Goal: Task Accomplishment & Management: Complete application form

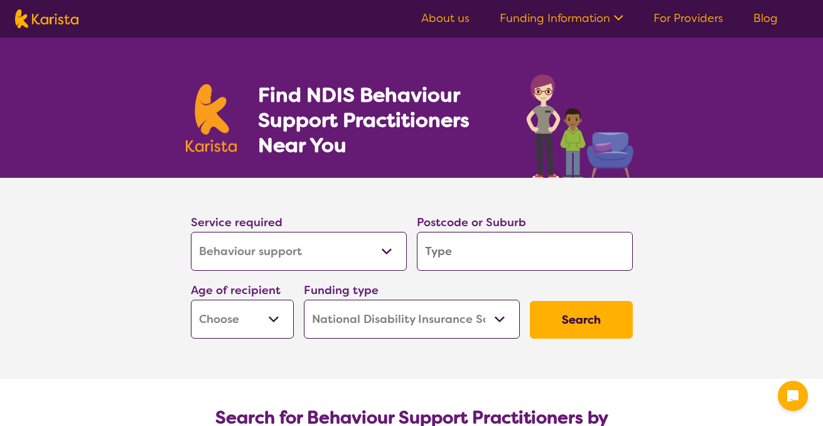
select select "Behaviour support"
select select "NDIS"
select select "Behaviour support"
select select "NDIS"
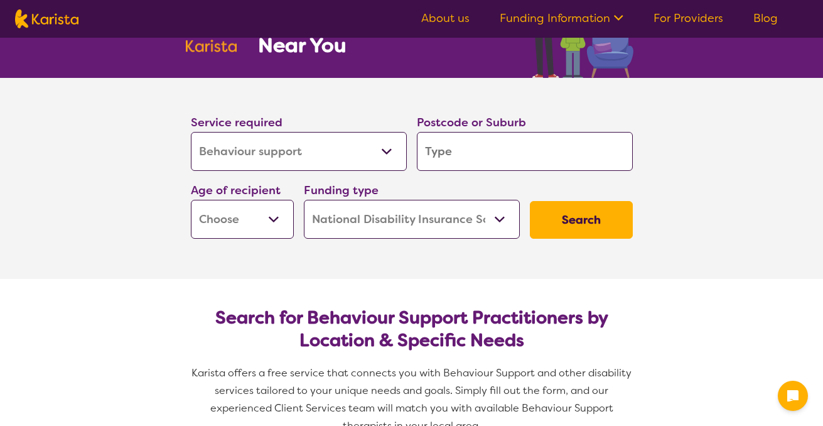
scroll to position [101, 0]
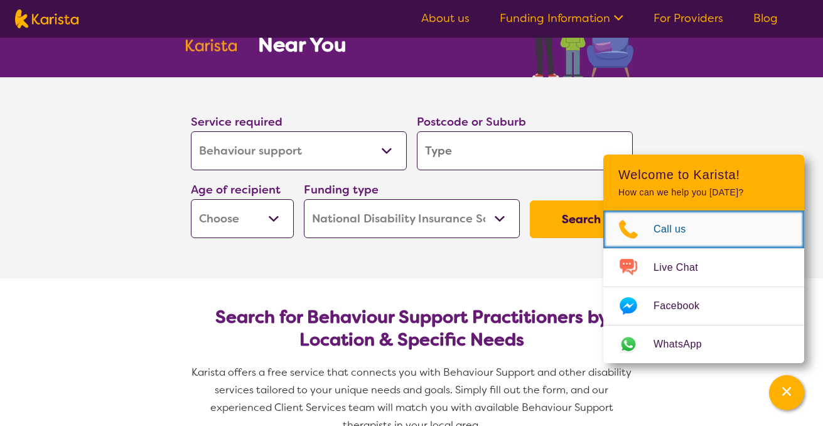
click at [645, 232] on icon "Choose channel" at bounding box center [629, 229] width 50 height 20
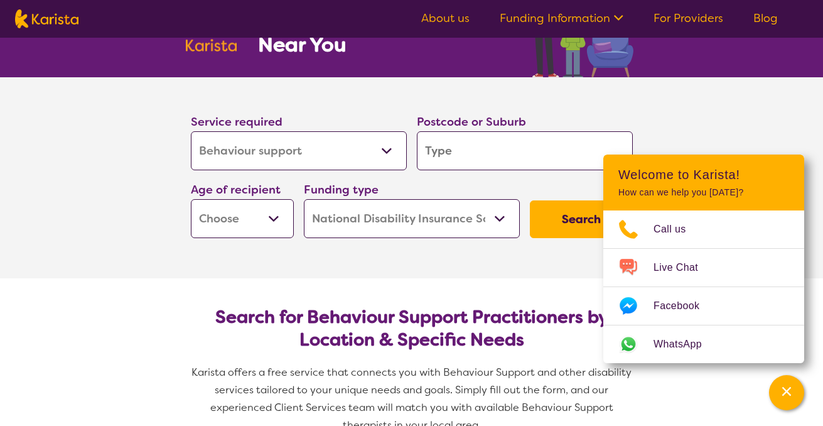
click at [499, 222] on select "Home Care Package (HCP) National Disability Insurance Scheme (NDIS) I don't know" at bounding box center [412, 218] width 216 height 39
click at [304, 199] on select "Home Care Package (HCP) National Disability Insurance Scheme (NDIS) I don't know" at bounding box center [412, 218] width 216 height 39
click at [274, 219] on select "Early Childhood - 0 to 9 Child - 10 to 11 Adolescent - 12 to 17 Adult - 18 to 6…" at bounding box center [242, 218] width 103 height 39
select select "AD"
click at [191, 199] on select "Early Childhood - 0 to 9 Child - 10 to 11 Adolescent - 12 to 17 Adult - 18 to 6…" at bounding box center [242, 218] width 103 height 39
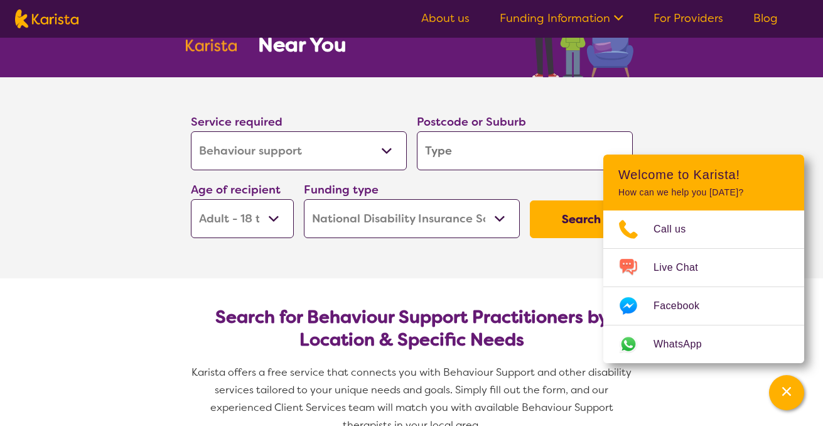
select select "AD"
click at [457, 152] on input "search" at bounding box center [525, 150] width 216 height 39
type input "2"
type input "20"
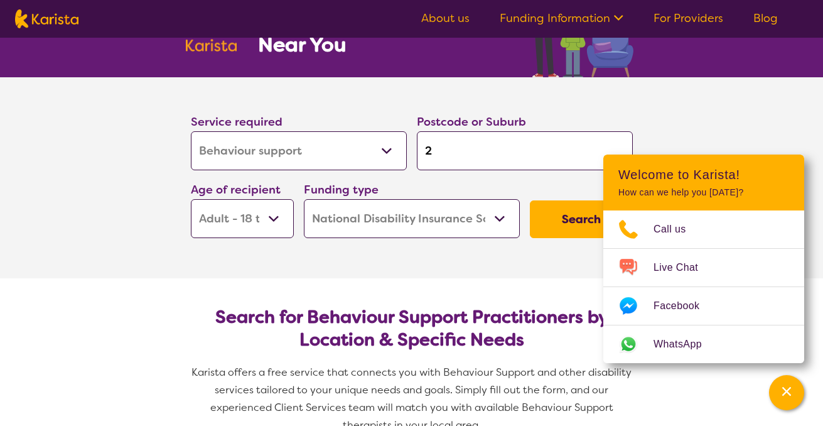
type input "20"
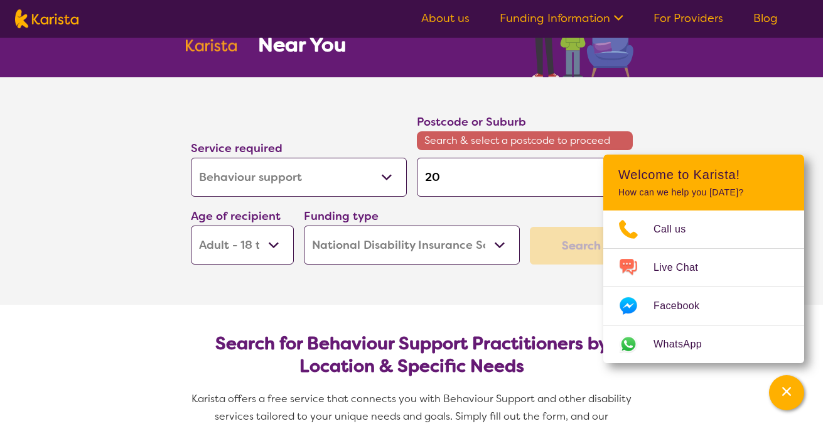
type input "201"
type input "2017"
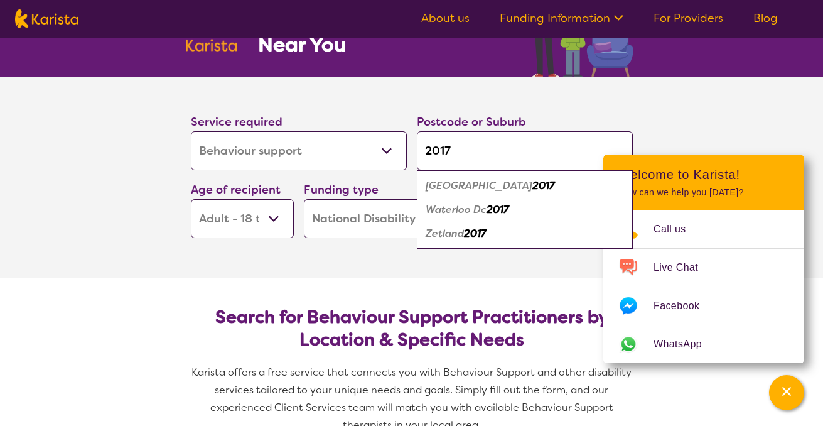
type input "2017"
click at [474, 193] on div "Waterloo 2017" at bounding box center [525, 186] width 204 height 24
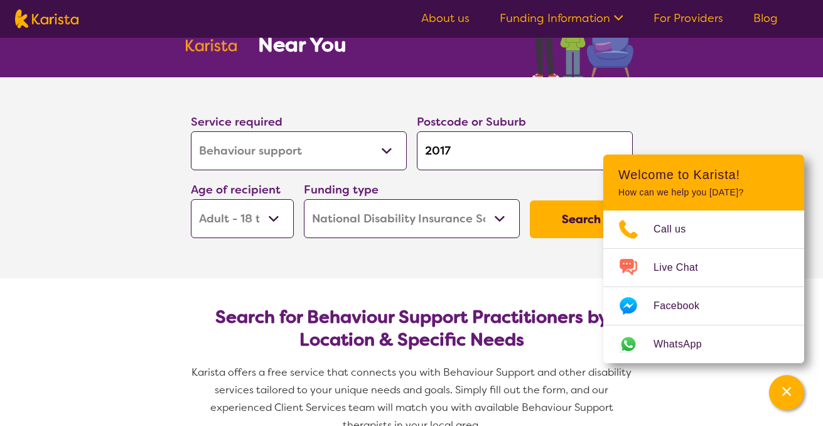
click at [658, 126] on section "Service required Allied Health Assistant Assessment ([MEDICAL_DATA] or [MEDICAL…" at bounding box center [412, 177] width 503 height 201
click at [783, 392] on icon "Channel Menu" at bounding box center [787, 391] width 13 height 13
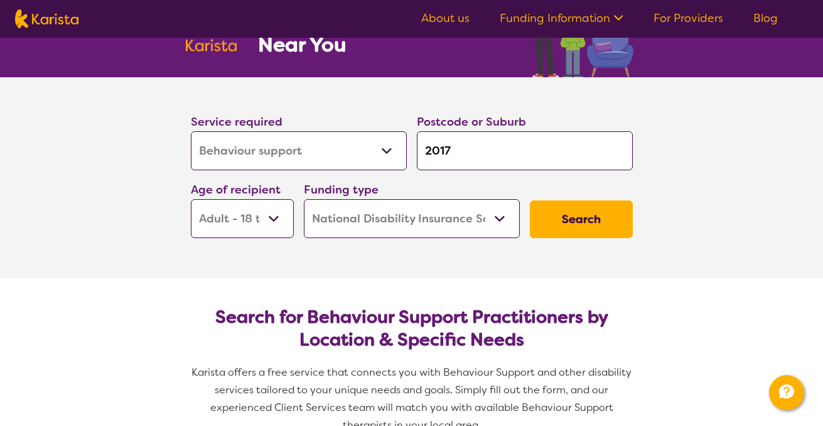
click at [579, 220] on button "Search" at bounding box center [581, 219] width 103 height 38
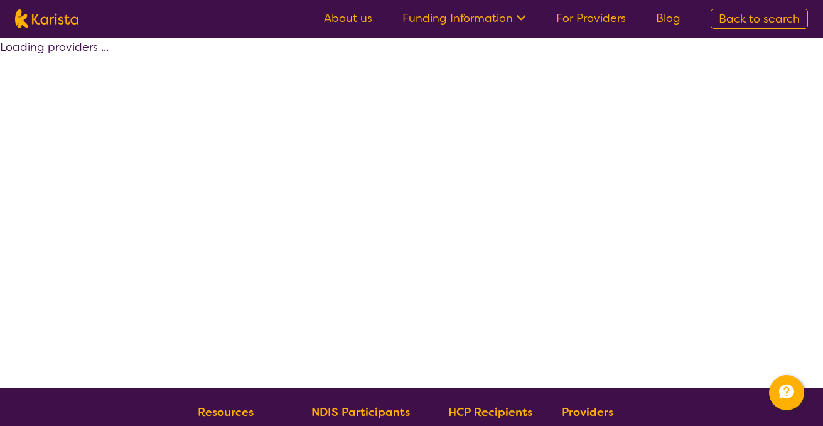
select select "by_score"
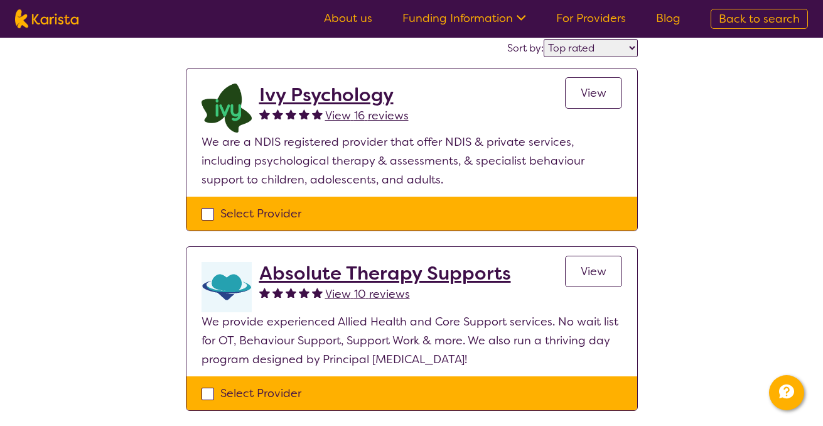
scroll to position [126, 0]
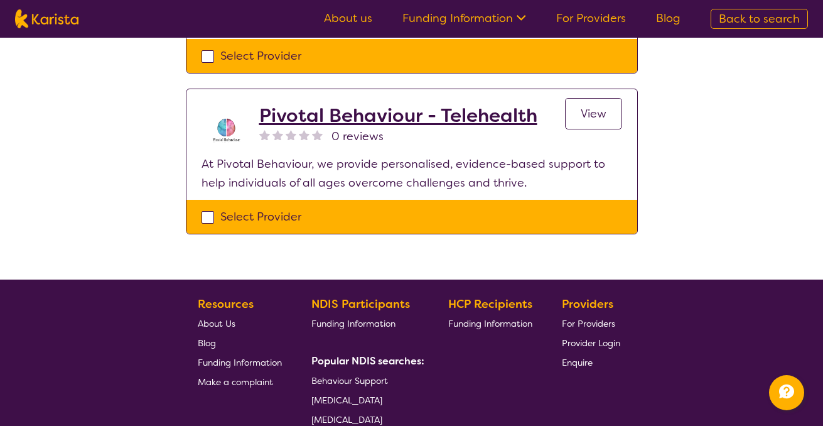
scroll to position [1106, 0]
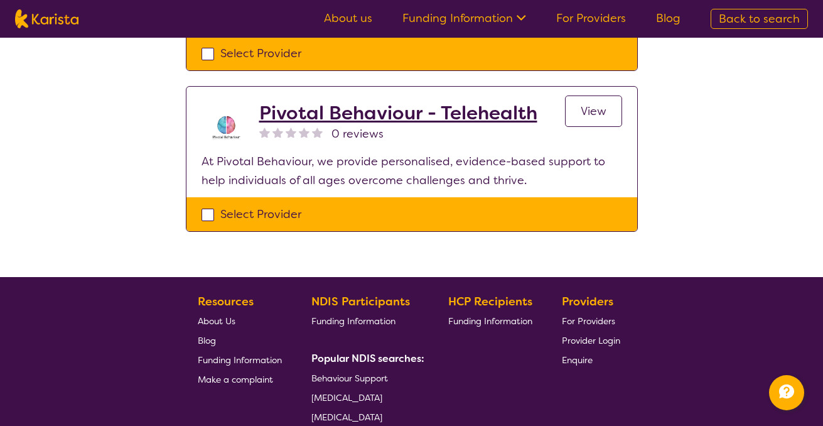
click at [594, 115] on span "View" at bounding box center [594, 111] width 26 height 15
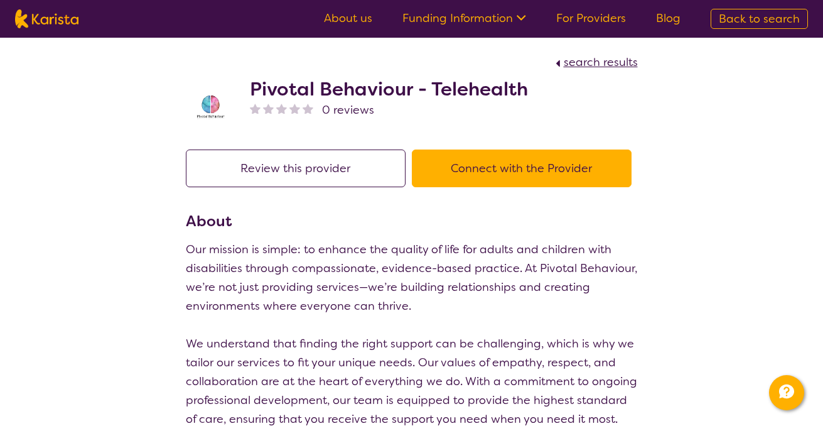
click at [701, 222] on div "search results Pivotal Behaviour - Telehealth 0 reviews Review this provider Co…" at bounding box center [411, 351] width 823 height 627
click at [538, 168] on button "Connect with the Provider" at bounding box center [522, 168] width 220 height 38
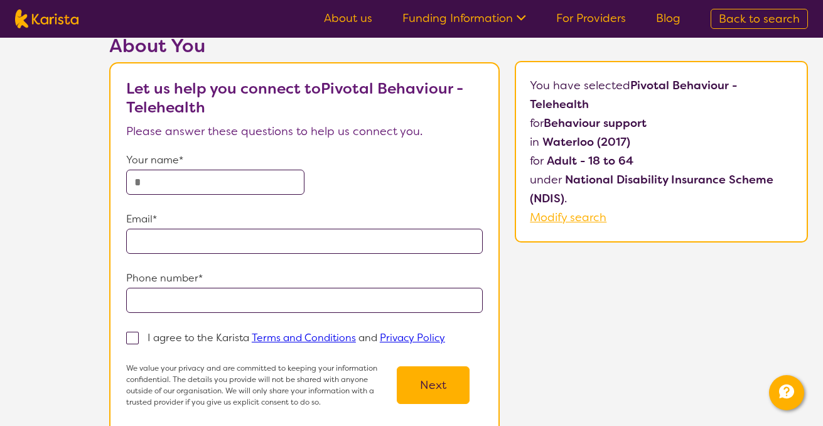
scroll to position [25, 0]
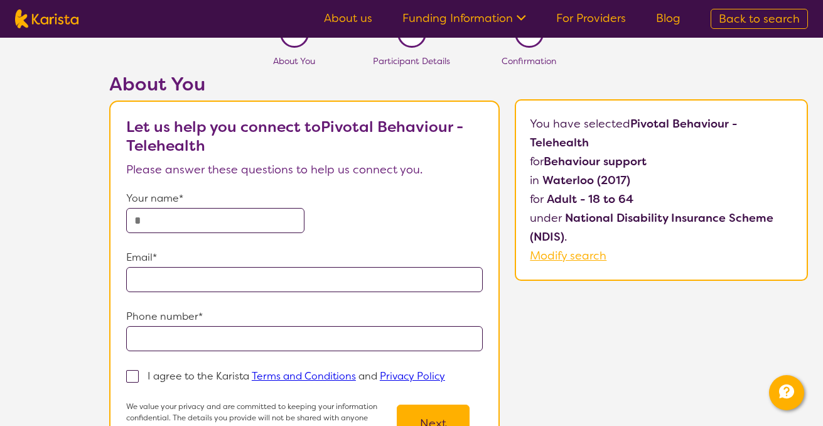
click at [267, 215] on input "text" at bounding box center [215, 220] width 178 height 25
type input "********"
click at [256, 278] on input "email" at bounding box center [304, 279] width 357 height 25
type input "**********"
click at [237, 337] on input "tel" at bounding box center [304, 338] width 357 height 25
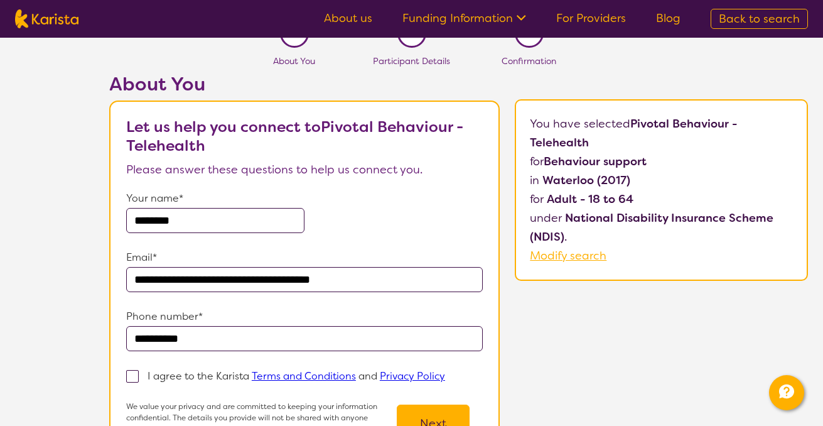
type input "**********"
click at [136, 376] on span at bounding box center [132, 376] width 13 height 13
click at [445, 376] on input "I agree to the Karista Terms and Conditions and Privacy Policy" at bounding box center [449, 375] width 8 height 8
checkbox input "true"
click at [426, 423] on button "Next" at bounding box center [433, 424] width 73 height 38
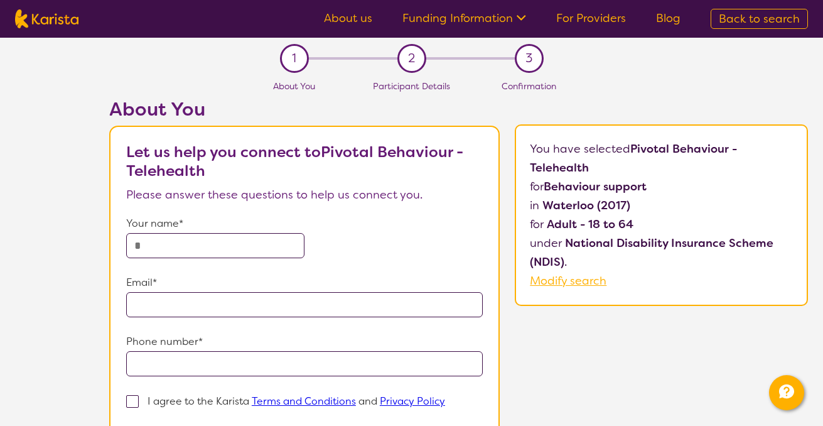
scroll to position [25, 0]
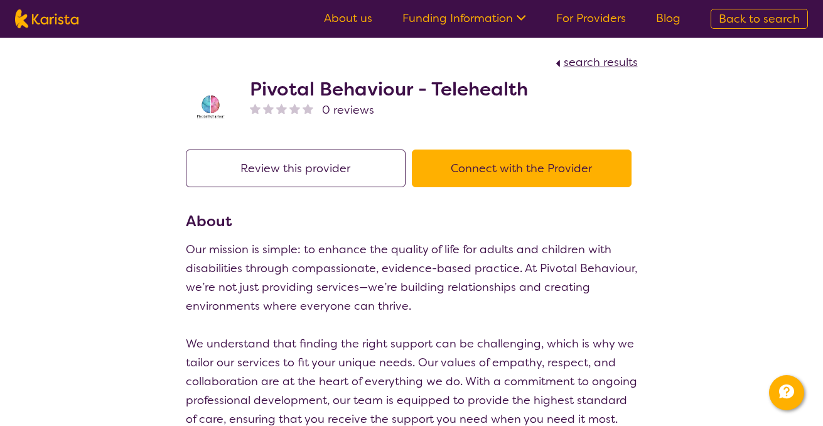
select select "by_score"
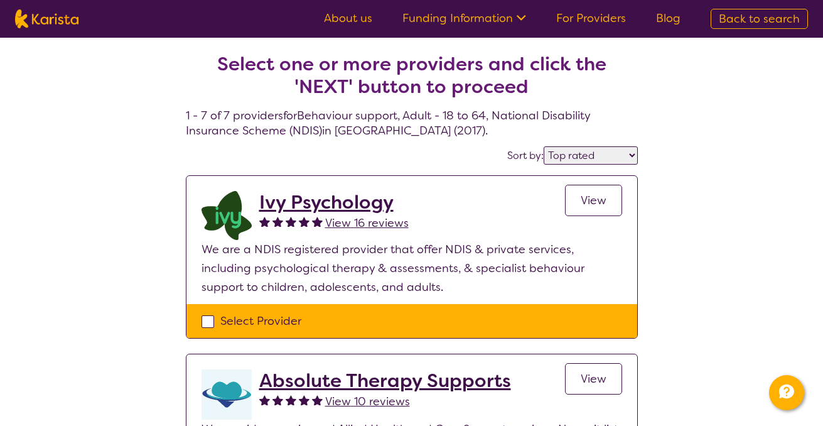
scroll to position [1106, 0]
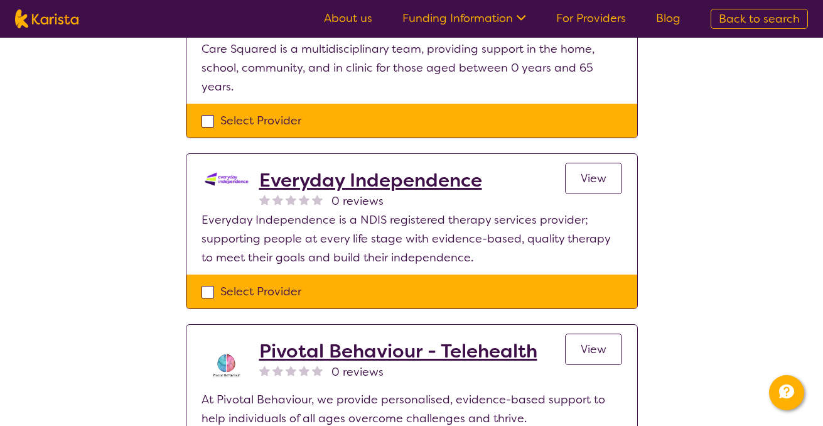
scroll to position [854, 0]
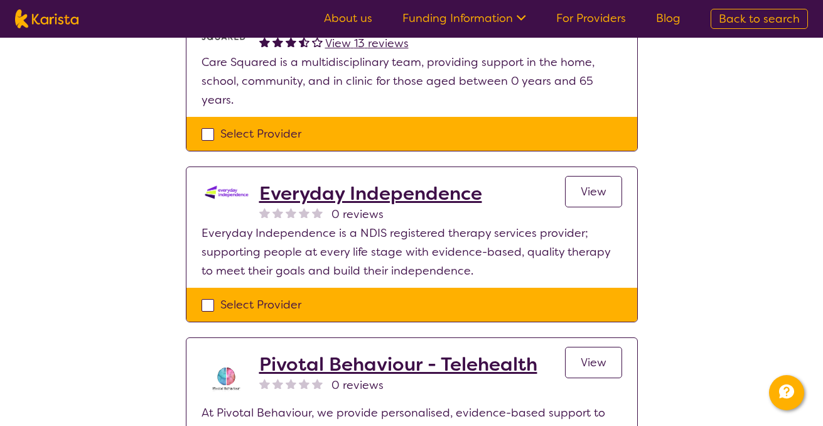
click at [209, 135] on div "Select Provider" at bounding box center [412, 133] width 421 height 19
checkbox input "true"
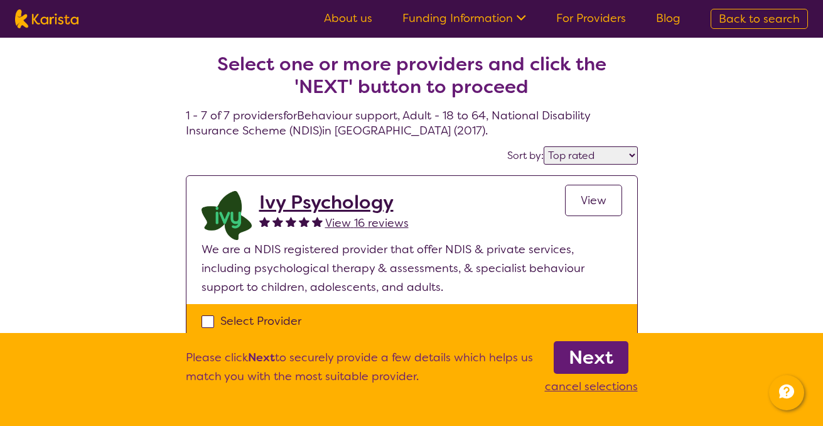
click at [209, 318] on div "Select Provider" at bounding box center [412, 321] width 421 height 19
checkbox input "true"
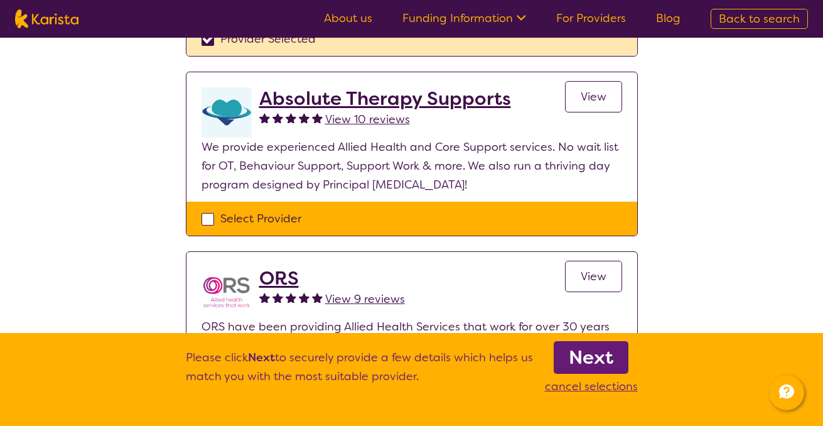
scroll to position [302, 0]
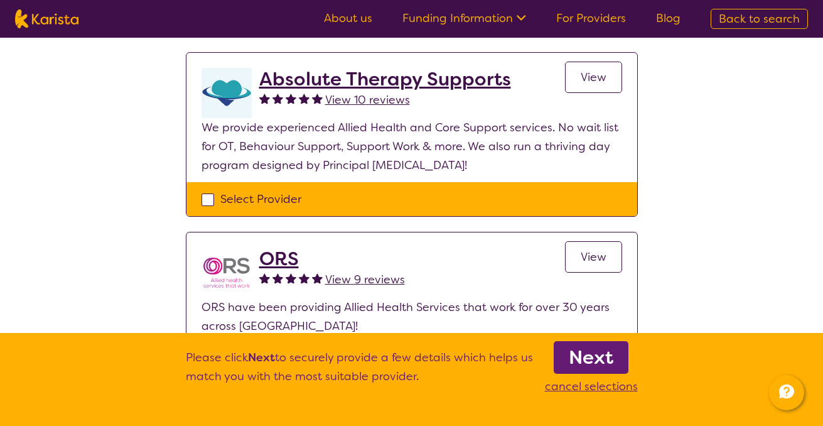
click at [209, 196] on div "Select Provider" at bounding box center [412, 199] width 421 height 19
checkbox input "true"
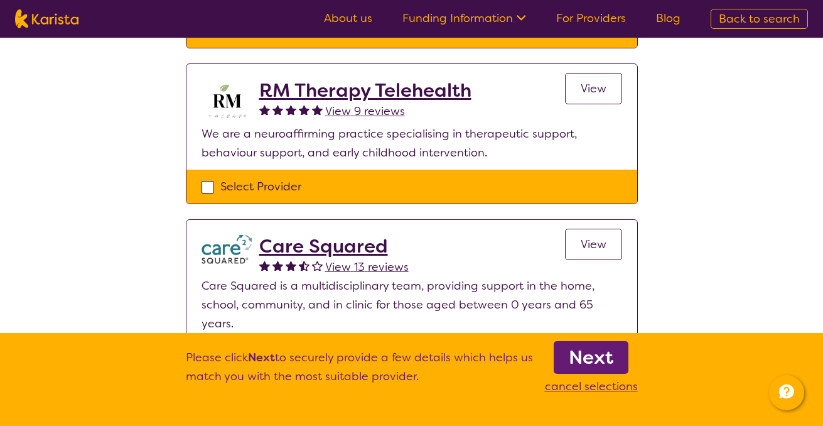
scroll to position [655, 0]
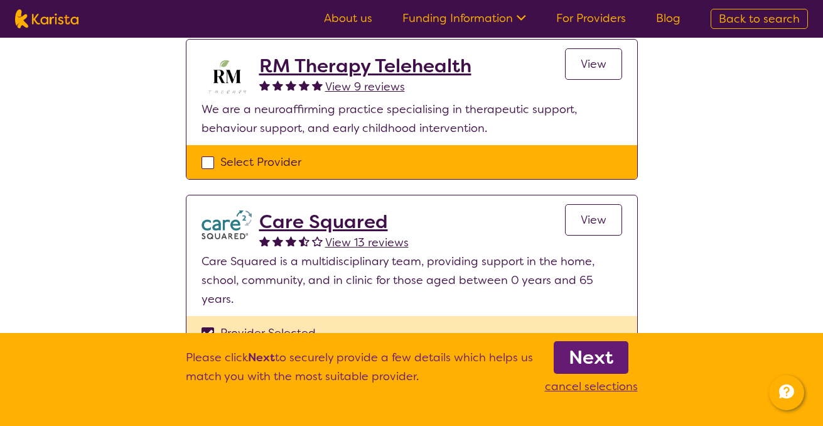
click at [203, 162] on div "Select Provider" at bounding box center [412, 162] width 421 height 19
checkbox input "true"
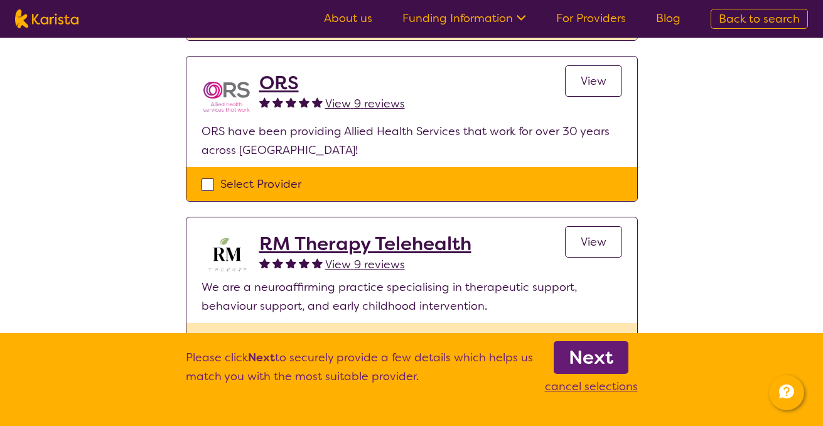
click at [211, 185] on div "Select Provider" at bounding box center [412, 184] width 421 height 19
checkbox input "true"
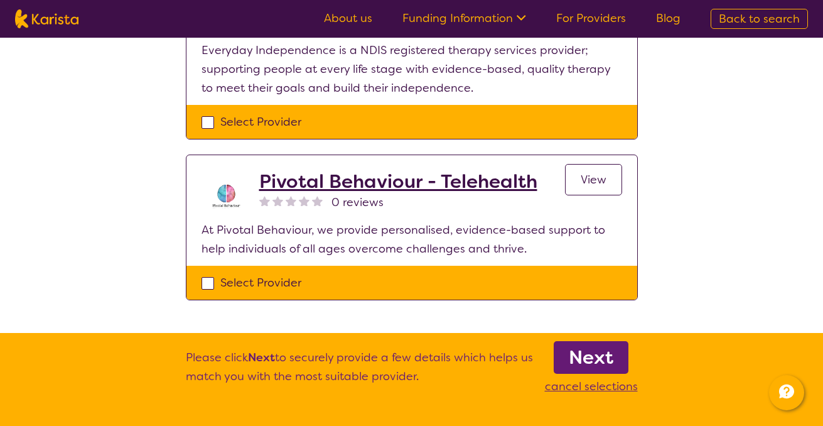
click at [209, 125] on div "Select Provider" at bounding box center [412, 121] width 421 height 19
checkbox input "true"
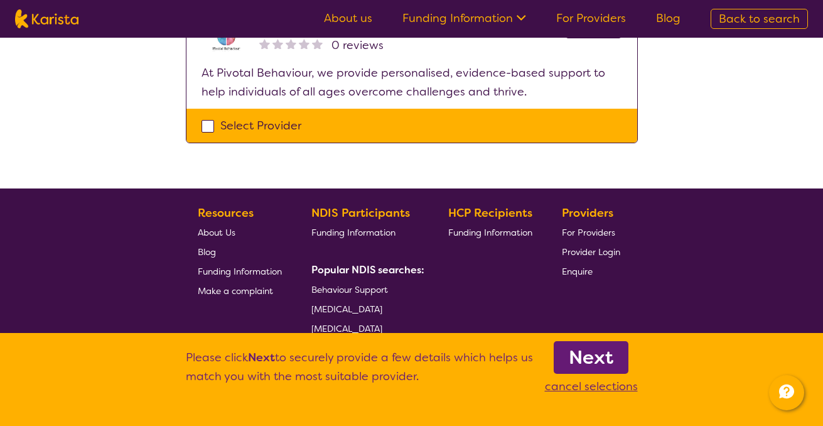
scroll to position [1195, 0]
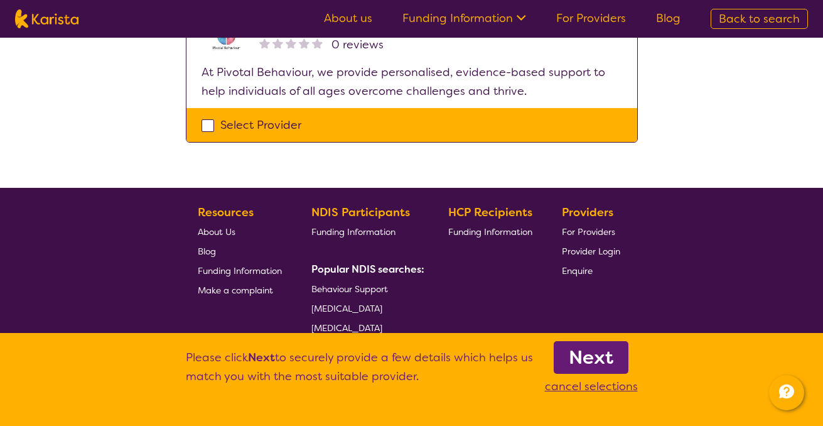
click at [205, 121] on div "Select Provider" at bounding box center [412, 125] width 421 height 19
checkbox input "true"
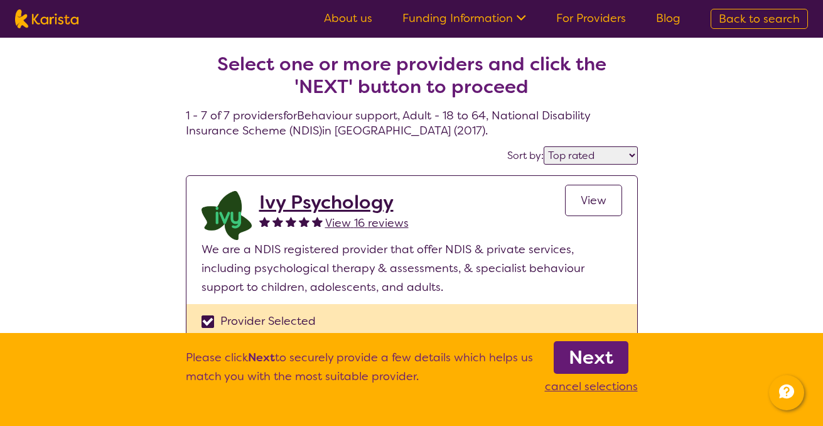
click at [593, 359] on b "Next" at bounding box center [591, 357] width 45 height 25
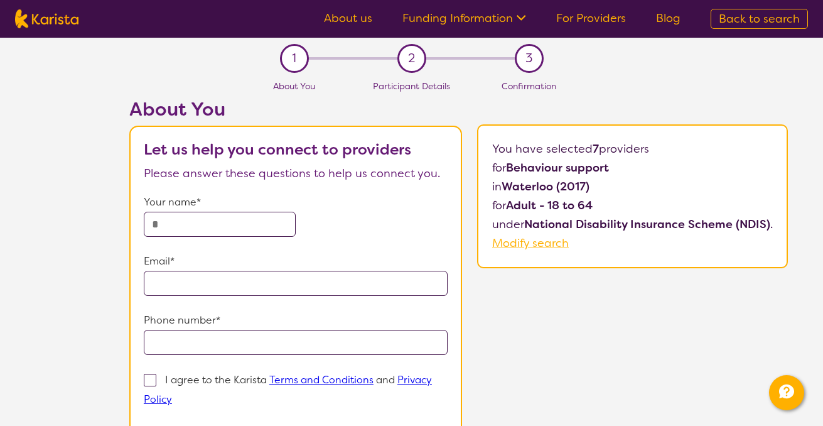
click at [242, 229] on input "text" at bounding box center [220, 224] width 152 height 25
type input "*"
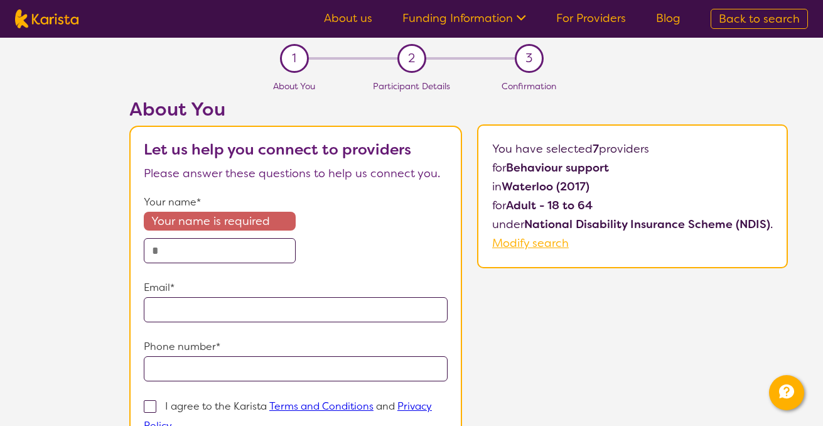
click at [242, 229] on span "Your name is required" at bounding box center [220, 221] width 152 height 19
click at [229, 256] on input "text" at bounding box center [220, 250] width 152 height 25
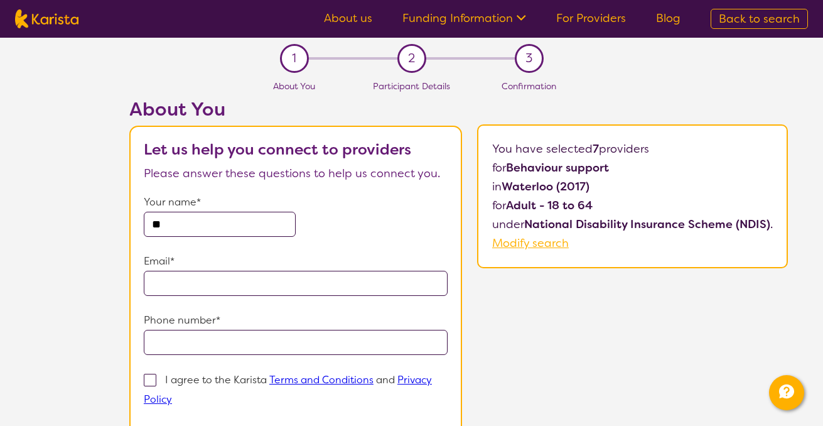
type input "********"
click at [288, 275] on input "email" at bounding box center [296, 283] width 304 height 25
type input "**********"
click at [244, 345] on input "tel" at bounding box center [296, 342] width 304 height 25
type input "**********"
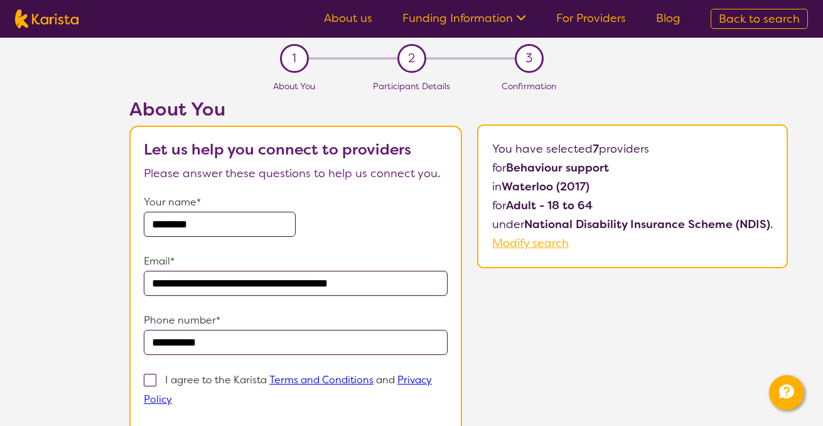
click at [148, 383] on span at bounding box center [150, 380] width 13 height 13
click at [172, 394] on input "I agree to the Karista Terms and Conditions and Privacy Policy" at bounding box center [176, 398] width 8 height 8
checkbox input "true"
click at [101, 362] on div "**********" at bounding box center [458, 309] width 729 height 422
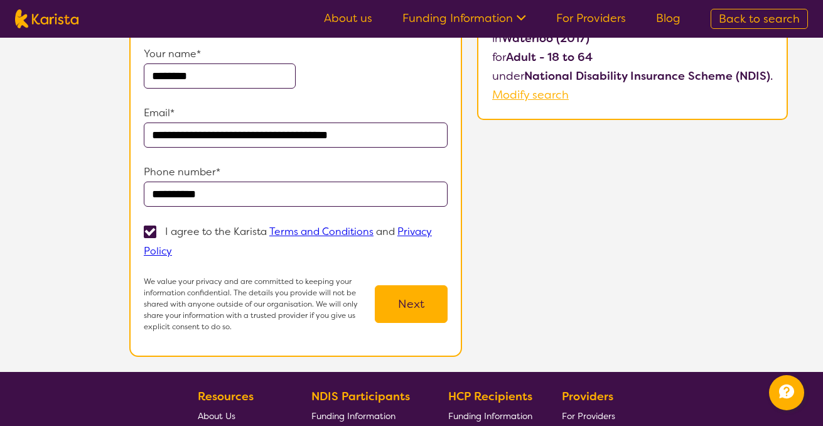
scroll to position [151, 0]
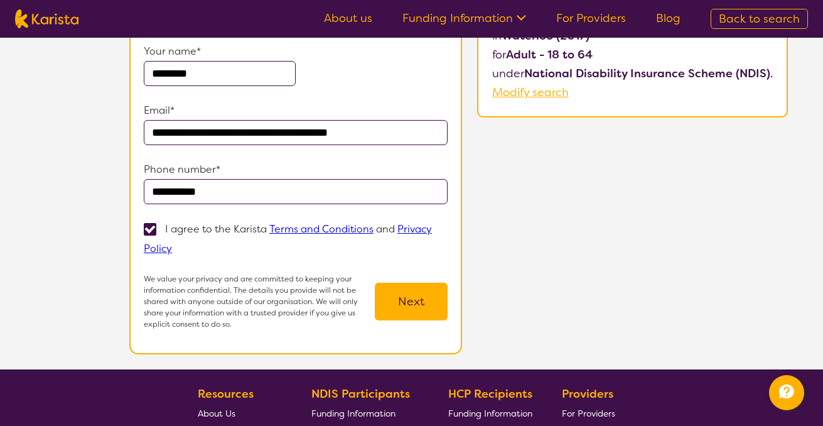
click at [418, 304] on button "Next" at bounding box center [411, 302] width 73 height 38
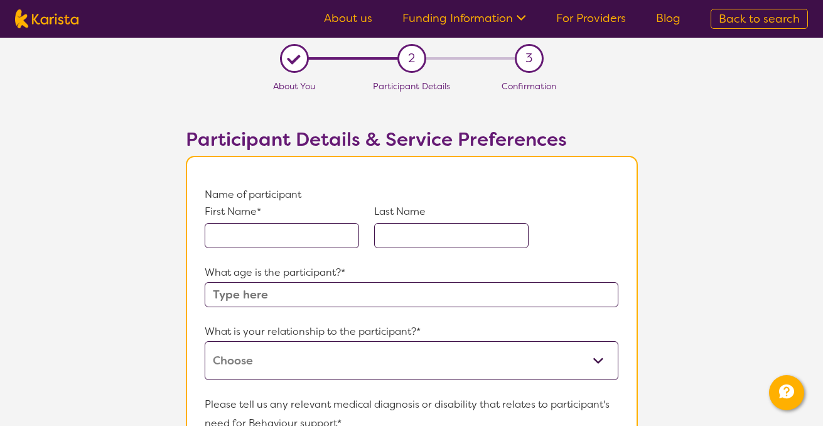
click at [248, 248] on div "First Name* Last Name" at bounding box center [411, 233] width 413 height 59
click at [249, 243] on input "text" at bounding box center [282, 235] width 155 height 25
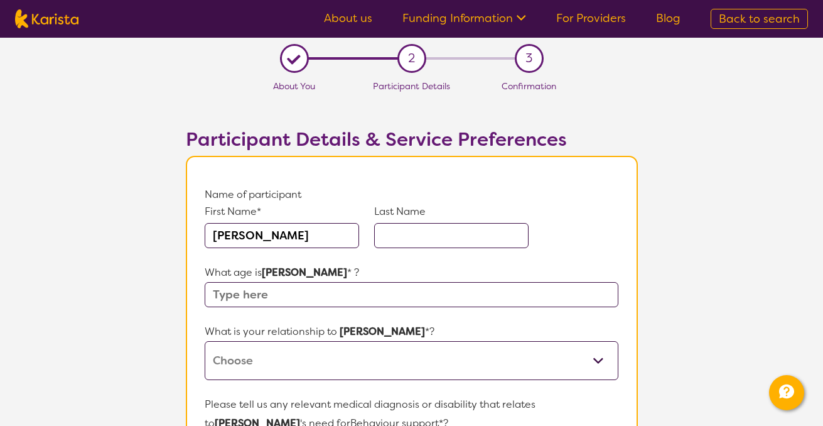
type input "[PERSON_NAME]"
click at [251, 295] on input "text" at bounding box center [411, 294] width 413 height 25
type input "waterloo"
click at [260, 358] on select "This request is for myself I am their parent I am their child I am their spouse…" at bounding box center [411, 360] width 413 height 39
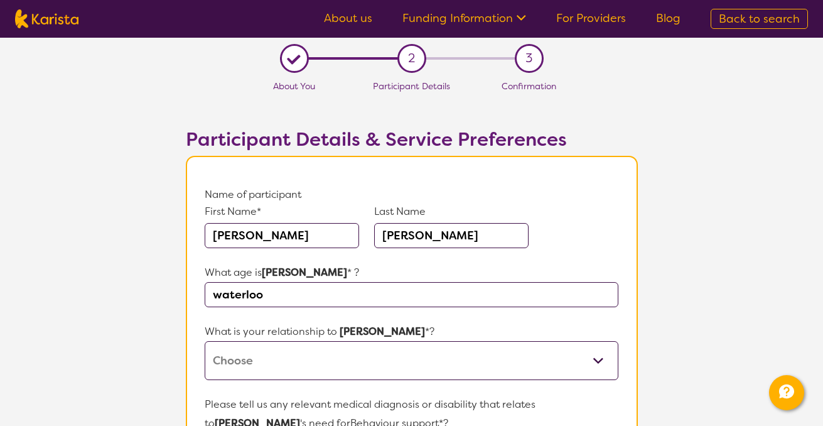
select select "I am their Support Coordinator"
click at [205, 341] on select "This request is for myself I am their parent I am their child I am their spouse…" at bounding box center [411, 360] width 413 height 39
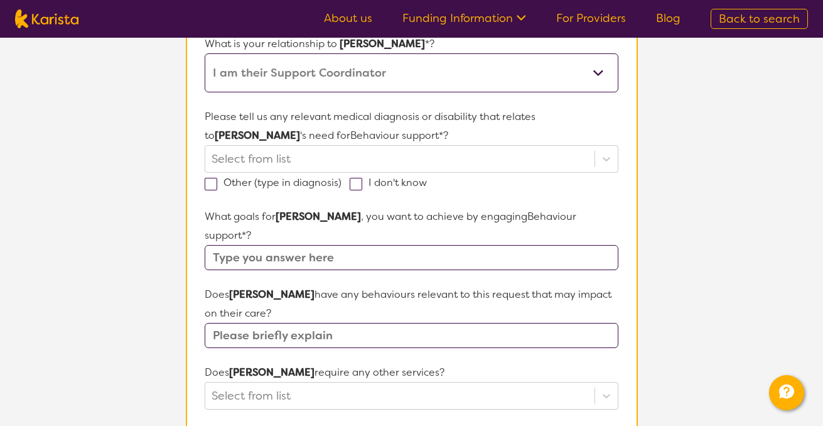
scroll to position [302, 0]
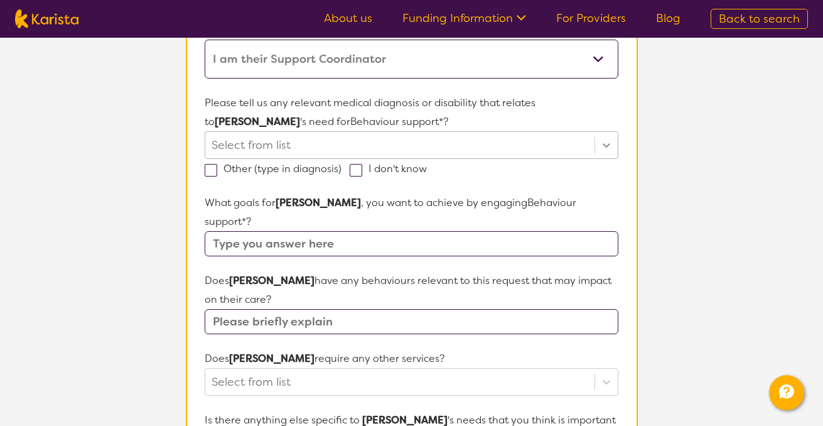
click at [610, 149] on icon at bounding box center [606, 145] width 13 height 13
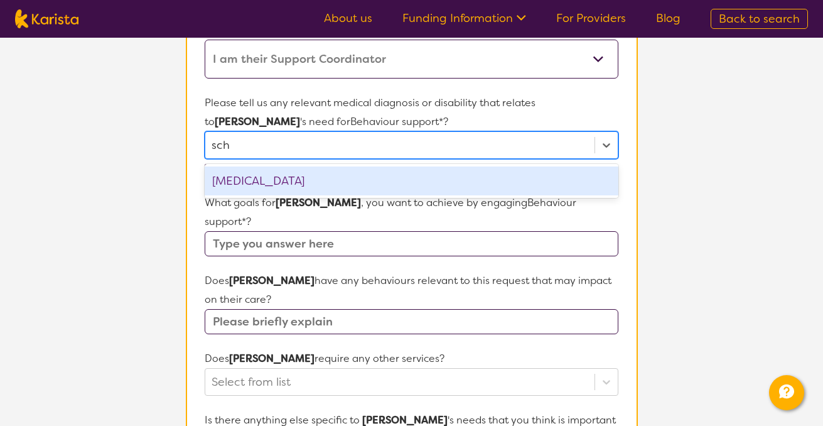
type input "schi"
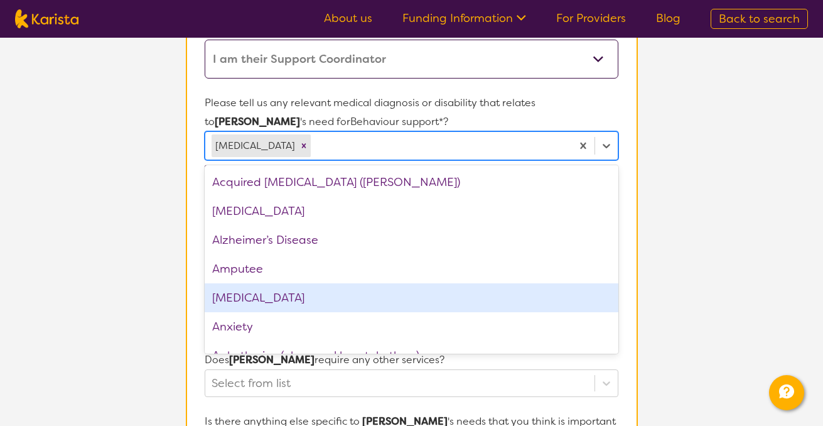
click at [129, 259] on section "L About You 2 Participant Details 3 Confirmation Participant Details & Service …" at bounding box center [411, 300] width 823 height 1128
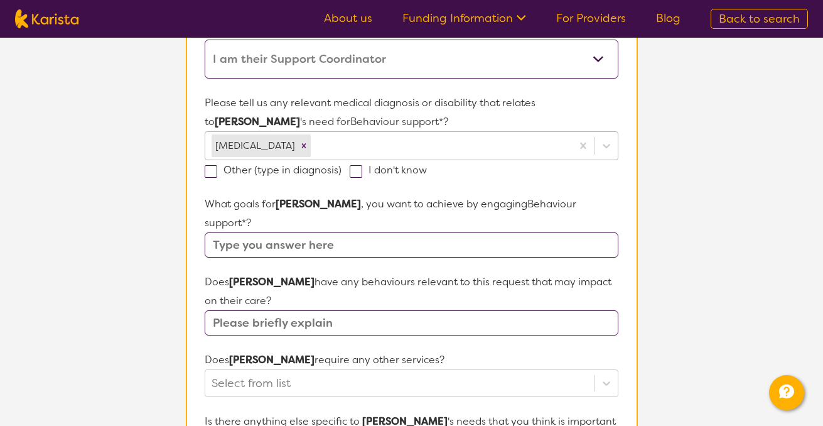
click at [365, 153] on div at bounding box center [439, 145] width 252 height 21
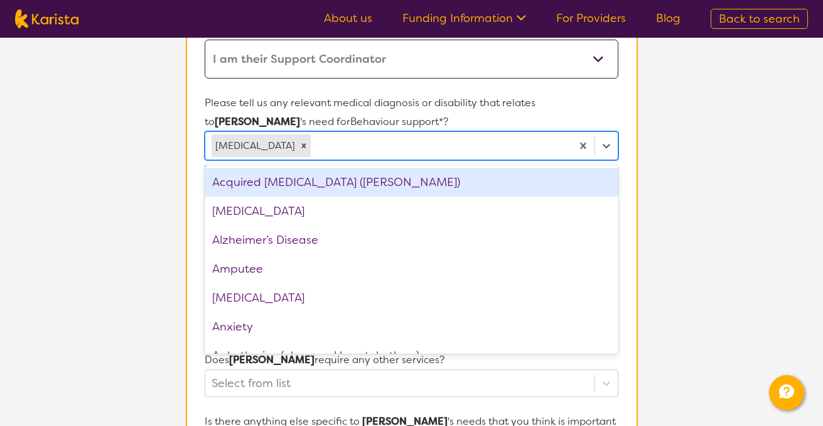
click at [378, 180] on div "Acquired [MEDICAL_DATA] ([PERSON_NAME])" at bounding box center [411, 182] width 413 height 29
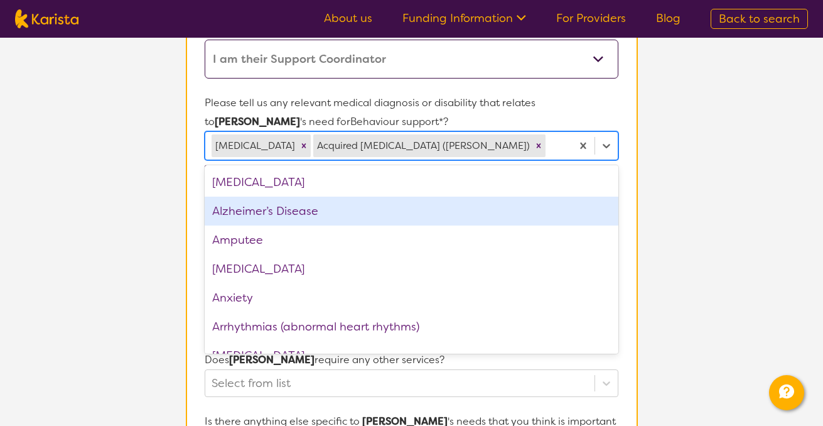
click at [151, 222] on section "L About You 2 Participant Details 3 Confirmation Participant Details & Service …" at bounding box center [411, 300] width 823 height 1128
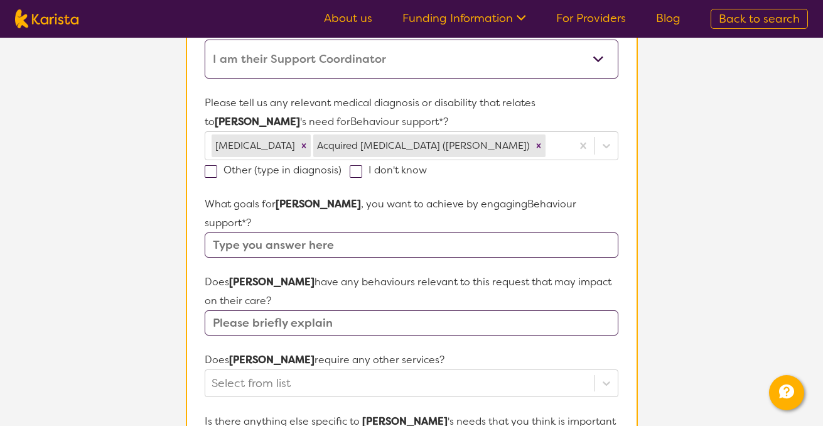
click at [300, 232] on input "text" at bounding box center [411, 244] width 413 height 25
type input "Positive behaviour support"
click at [291, 310] on input "text" at bounding box center [411, 322] width 413 height 25
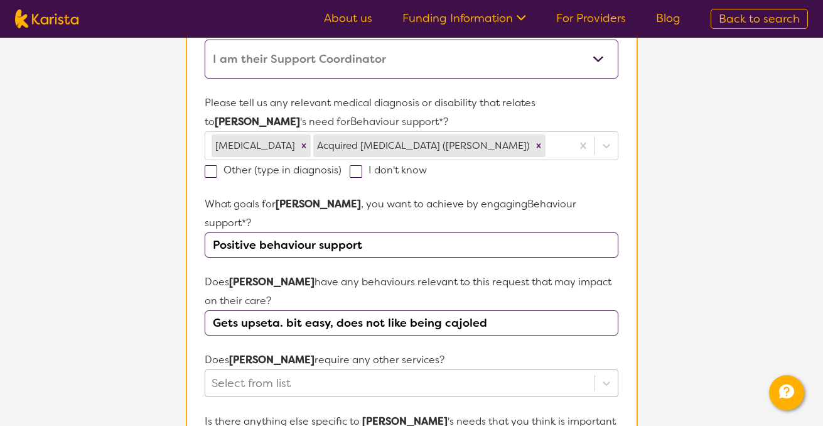
type input "Gets upseta. bit easy, does not like being cajoled"
click at [293, 369] on div "Select from list" at bounding box center [411, 383] width 413 height 28
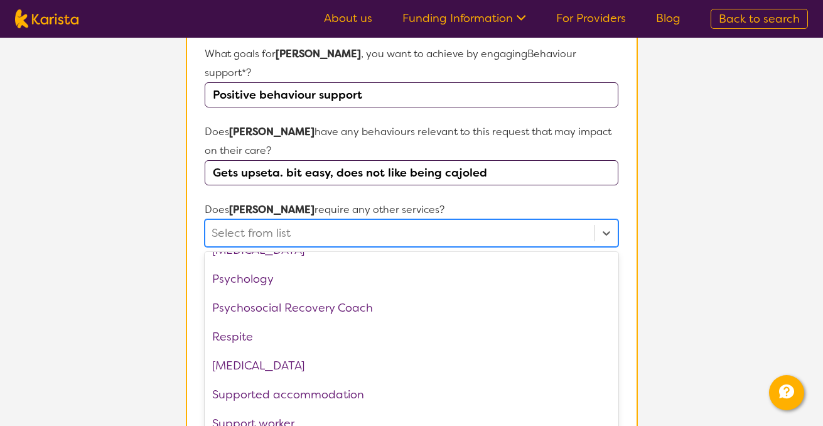
scroll to position [0, 0]
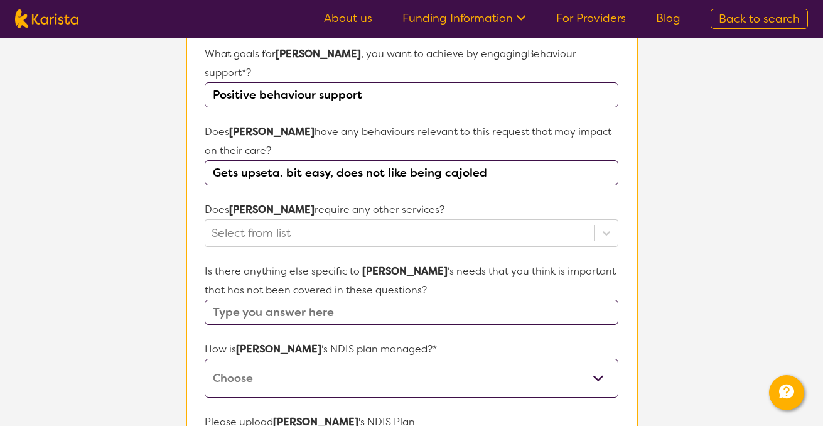
click at [87, 308] on section "L About You 2 Participant Details 3 Confirmation Participant Details & Service …" at bounding box center [411, 150] width 823 height 1128
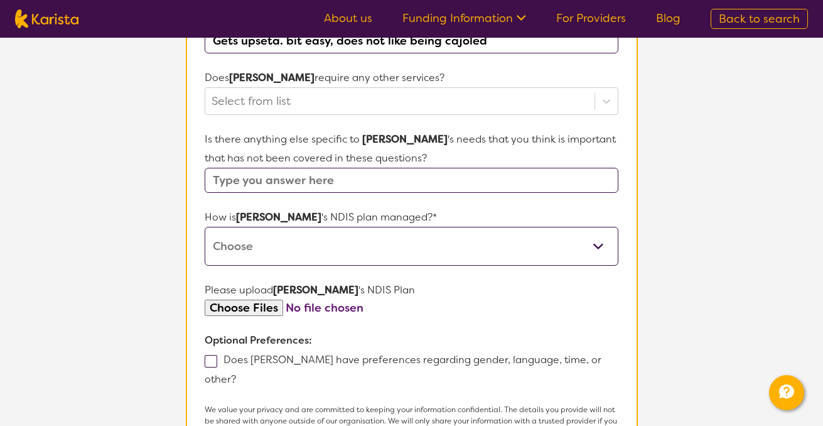
scroll to position [602, 0]
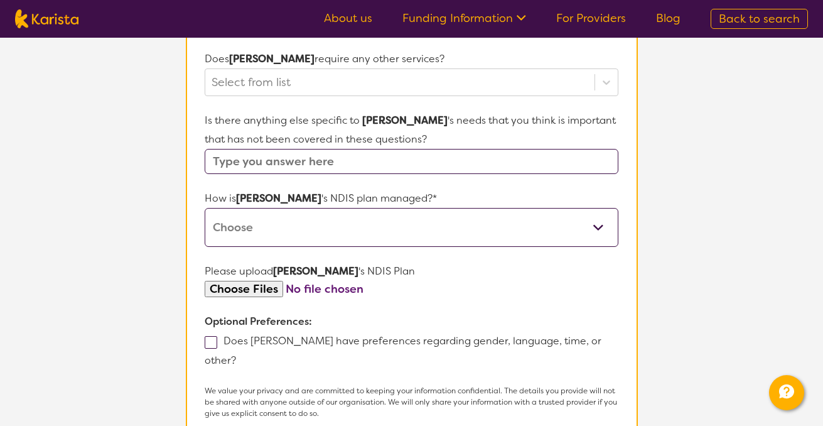
click at [303, 149] on input "text" at bounding box center [411, 161] width 413 height 25
click at [315, 208] on select "Self-managed NDIS plan Managed by a registered plan management provider (not th…" at bounding box center [411, 227] width 413 height 39
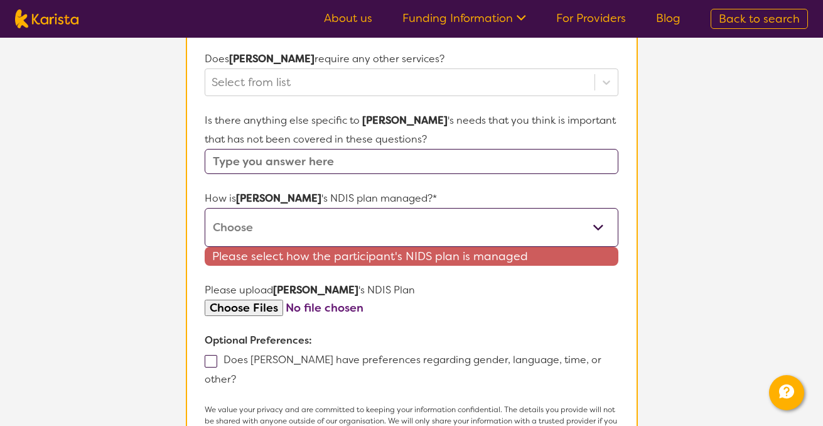
click at [598, 208] on select "Self-managed NDIS plan Managed by a registered plan management provider (not th…" at bounding box center [411, 227] width 413 height 39
select select "Agency Managed"
click at [205, 208] on select "Self-managed NDIS plan Managed by a registered plan management provider (not th…" at bounding box center [411, 227] width 413 height 39
click at [116, 270] on section "L About You 2 Participant Details 3 Confirmation Participant Details & Service …" at bounding box center [411, 8] width 823 height 1146
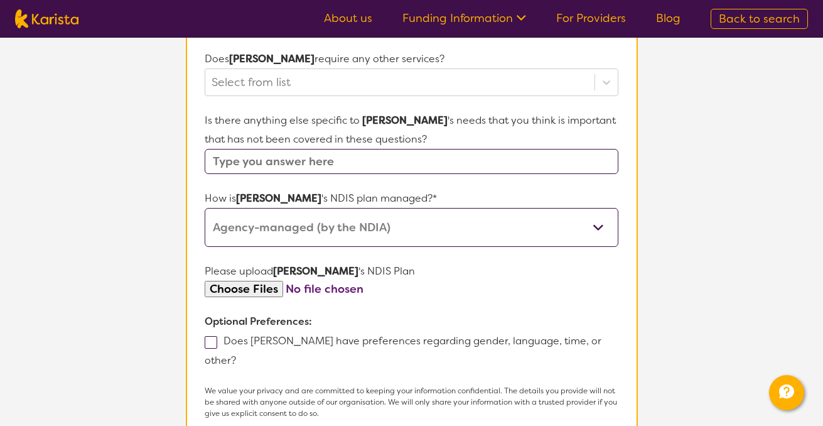
click at [226, 281] on input "file" at bounding box center [411, 289] width 413 height 17
type input "C:\fakepath\[PERSON_NAME] PBS - FINAL Functional Behaviour Assessment.pdf"
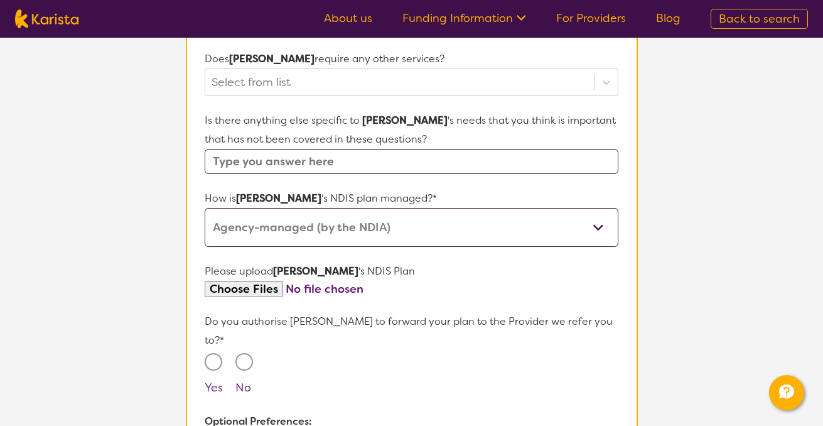
click at [166, 281] on section "L About You 2 Participant Details 3 Confirmation Participant Details & Service …" at bounding box center [411, 48] width 823 height 1227
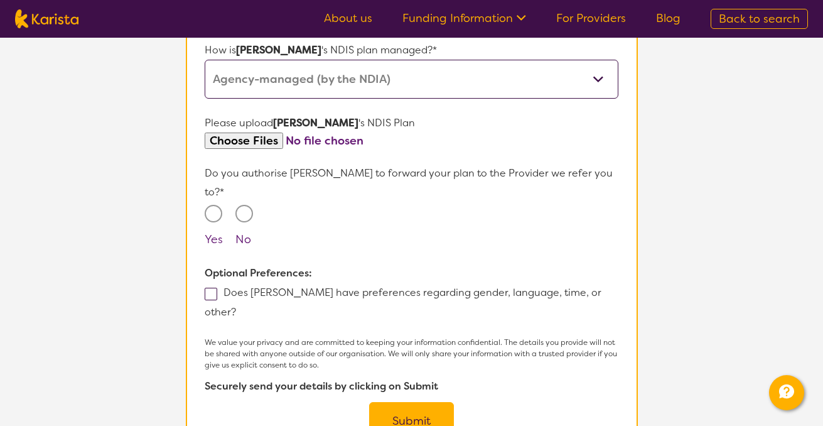
scroll to position [753, 0]
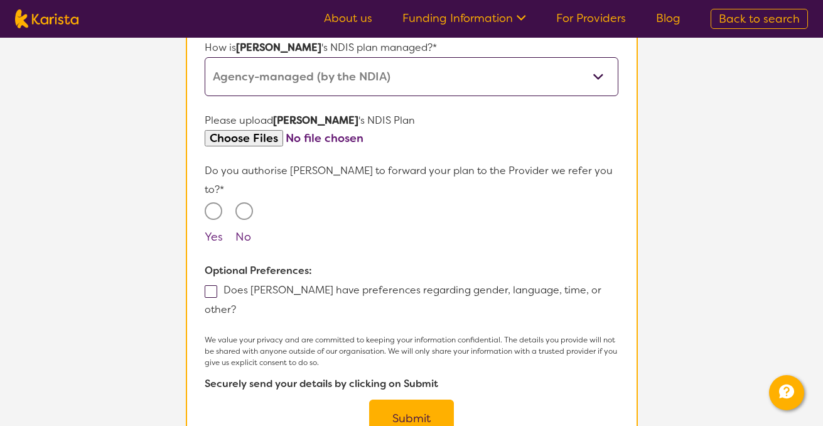
click at [217, 202] on input "Yes" at bounding box center [214, 211] width 18 height 18
radio input "true"
click at [209, 285] on span at bounding box center [211, 291] width 13 height 13
click at [236, 305] on input "Does [PERSON_NAME] have preferences regarding gender, language, time, or other?" at bounding box center [240, 309] width 8 height 8
checkbox input "true"
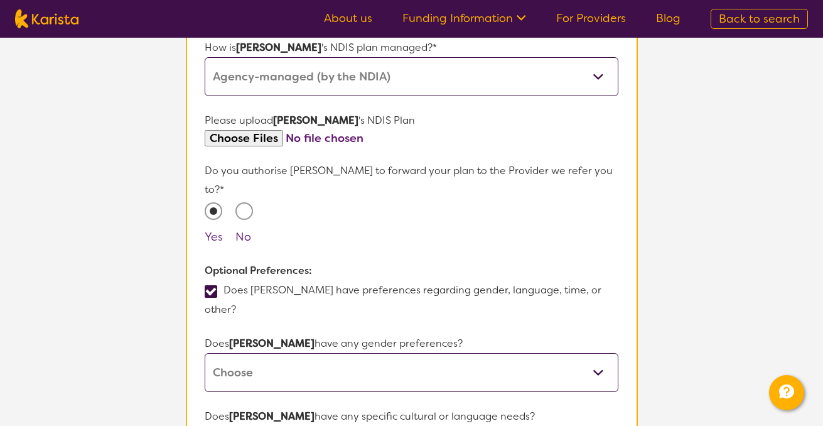
click at [598, 353] on select "[DEMOGRAPHIC_DATA] [DEMOGRAPHIC_DATA] Other No Preference" at bounding box center [411, 372] width 413 height 39
select select "[DEMOGRAPHIC_DATA]"
click at [205, 353] on select "[DEMOGRAPHIC_DATA] [DEMOGRAPHIC_DATA] Other No Preference" at bounding box center [411, 372] width 413 height 39
click at [661, 313] on section "L About You 2 Participant Details 3 Confirmation Participant Details & Service …" at bounding box center [411, 99] width 823 height 1628
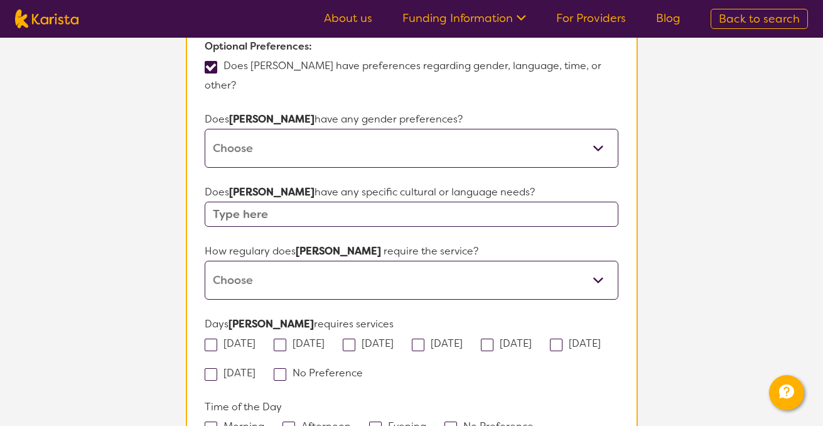
scroll to position [979, 0]
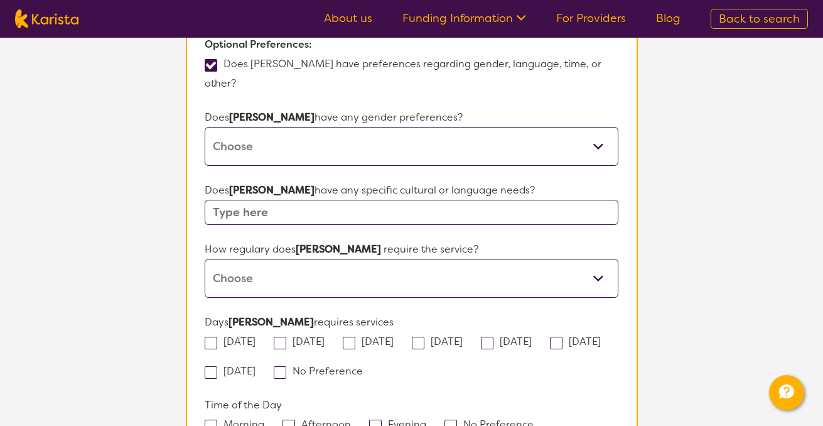
click at [503, 200] on input "text" at bounding box center [411, 212] width 413 height 25
type input "n/a"
click at [600, 259] on select "Daily Twice a week Weekly Every fortnight Monthly Other" at bounding box center [411, 278] width 413 height 39
select select "Every fortnight"
click at [205, 259] on select "Daily Twice a week Weekly Every fortnight Monthly Other" at bounding box center [411, 278] width 413 height 39
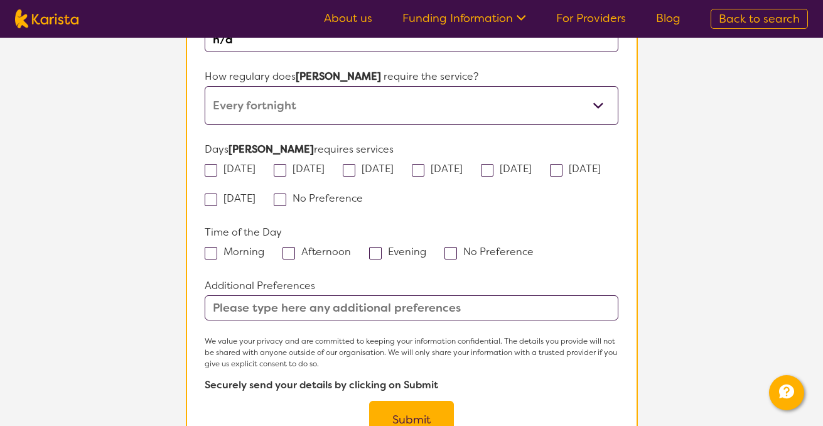
scroll to position [1155, 0]
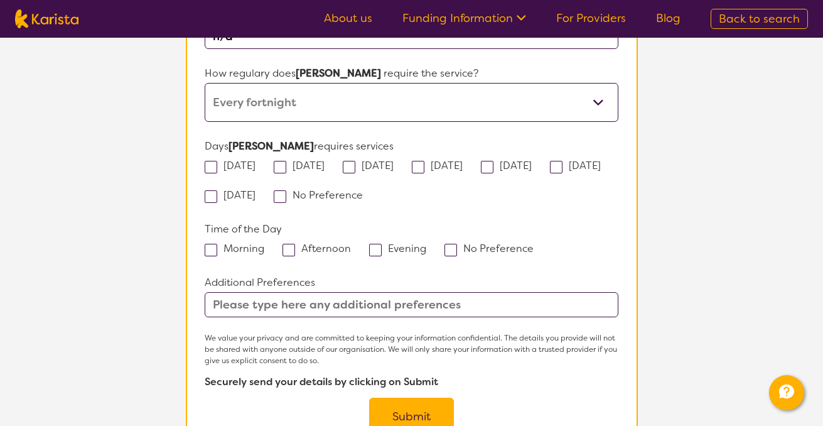
click at [210, 161] on span at bounding box center [211, 167] width 13 height 13
click at [256, 161] on input "[DATE]" at bounding box center [260, 165] width 8 height 8
checkbox input "true"
click at [425, 161] on span at bounding box center [418, 167] width 13 height 13
click at [464, 161] on input "[DATE]" at bounding box center [467, 165] width 8 height 8
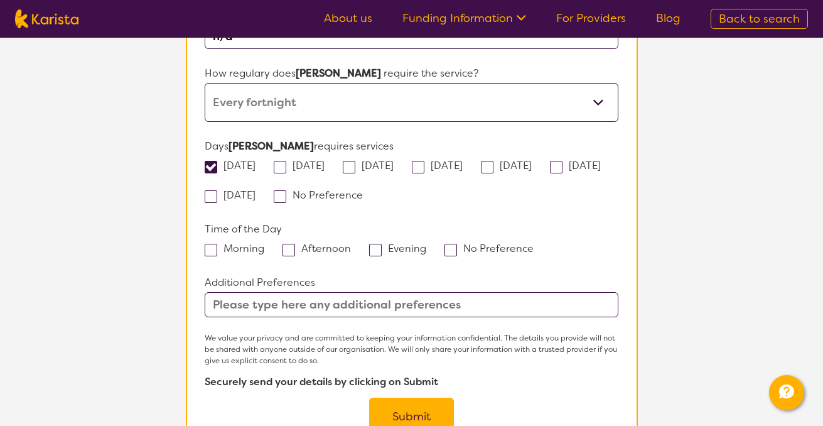
checkbox input "true"
click at [286, 161] on span at bounding box center [280, 167] width 13 height 13
click at [325, 161] on input "[DATE]" at bounding box center [329, 165] width 8 height 8
checkbox input "true"
click at [291, 244] on span at bounding box center [289, 250] width 13 height 13
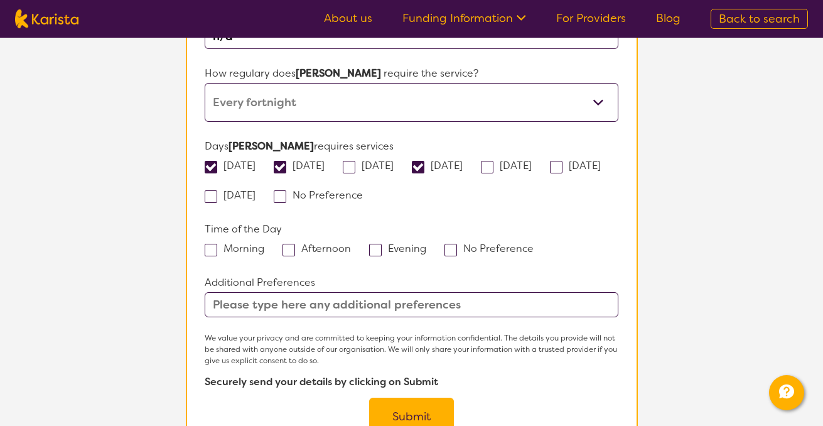
click at [351, 244] on input "Afternoon" at bounding box center [355, 248] width 8 height 8
checkbox input "true"
click at [477, 292] on input "text" at bounding box center [411, 304] width 413 height 25
click at [419, 398] on button "Submit" at bounding box center [411, 417] width 85 height 38
